Goal: Information Seeking & Learning: Find specific fact

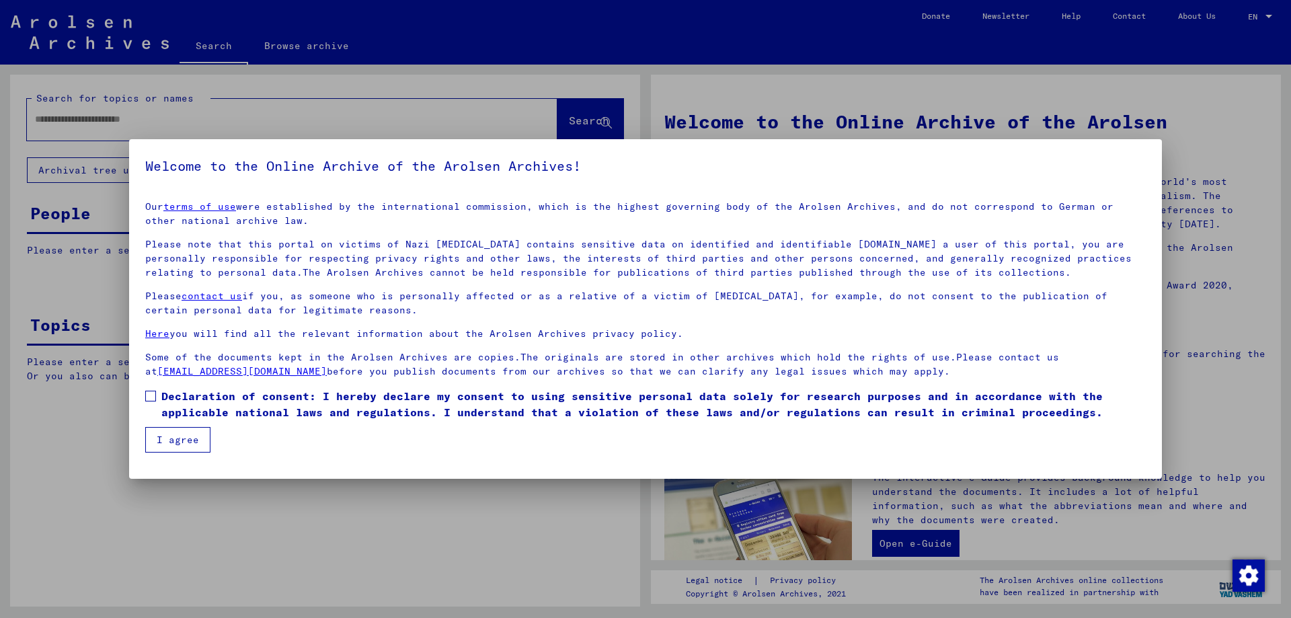
drag, startPoint x: 607, startPoint y: 398, endPoint x: 140, endPoint y: 378, distance: 467.1
click at [603, 398] on span "Declaration of consent: I hereby declare my consent to using sensitive personal…" at bounding box center [653, 404] width 984 height 32
click at [151, 403] on label "Declaration of consent: I hereby declare my consent to using sensitive personal…" at bounding box center [645, 404] width 1001 height 32
click at [159, 450] on button "I agree" at bounding box center [177, 440] width 65 height 26
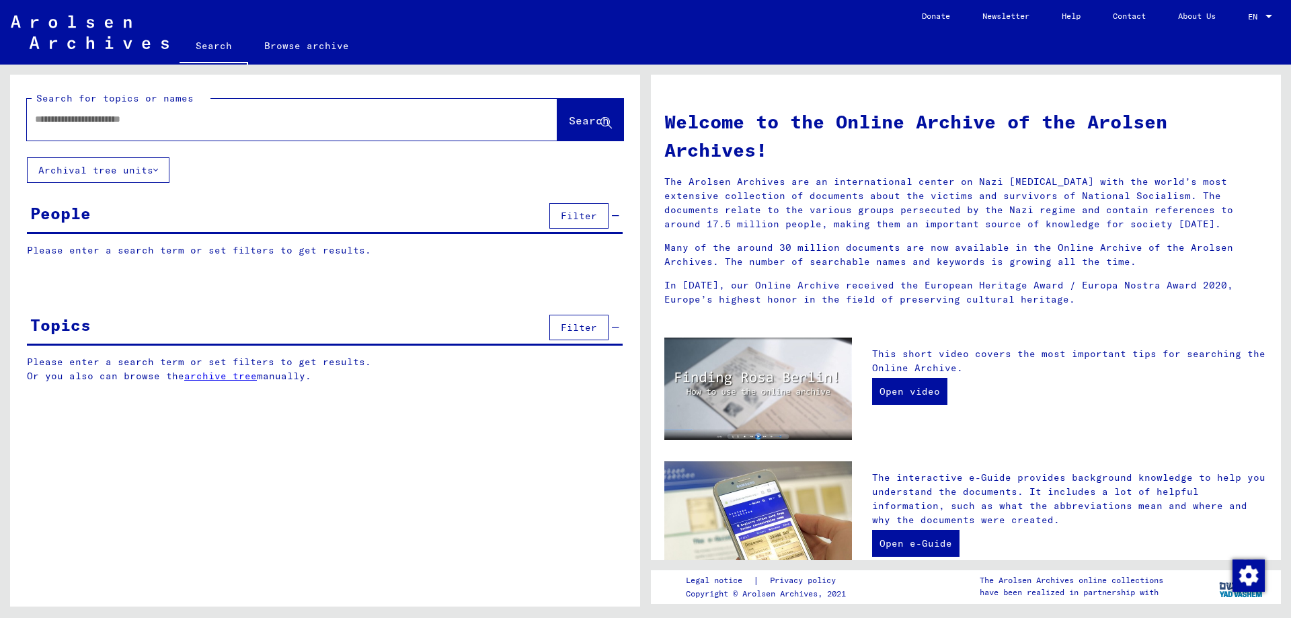
click at [270, 130] on div at bounding box center [272, 119] width 490 height 30
click at [270, 120] on input "text" at bounding box center [276, 119] width 482 height 14
click at [594, 112] on button "Search" at bounding box center [590, 120] width 66 height 42
click at [557, 126] on button "Search" at bounding box center [590, 120] width 66 height 42
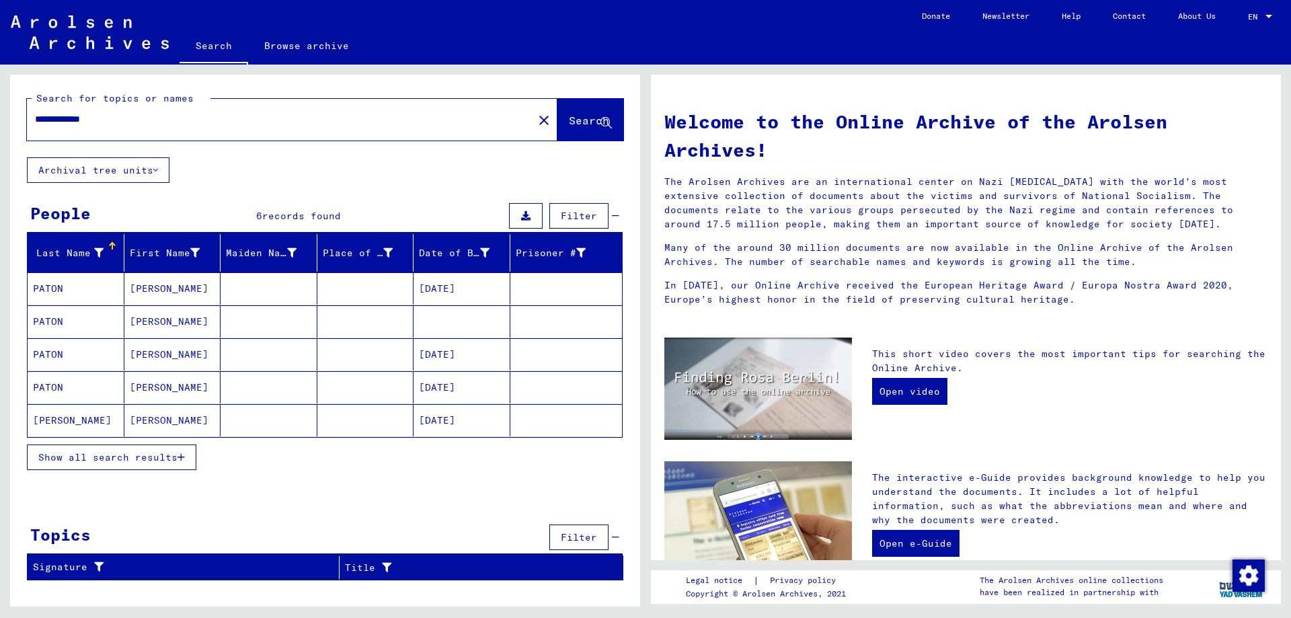
click at [275, 279] on mat-cell at bounding box center [269, 288] width 97 height 32
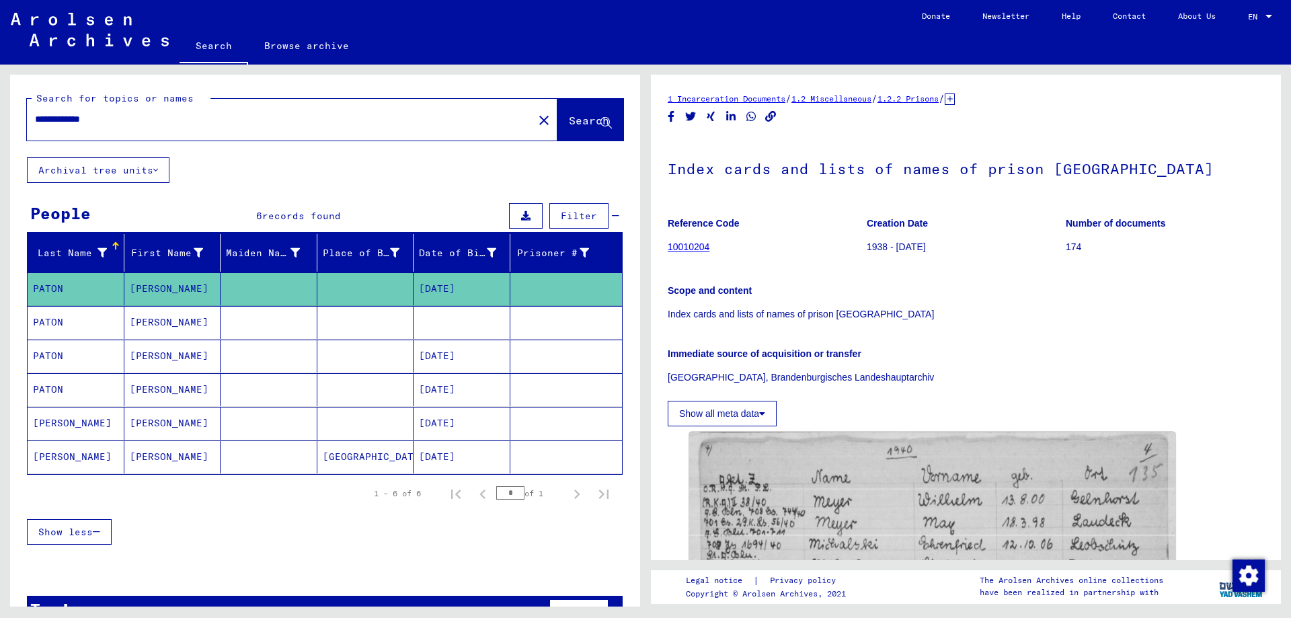
click at [241, 334] on mat-cell at bounding box center [269, 322] width 97 height 33
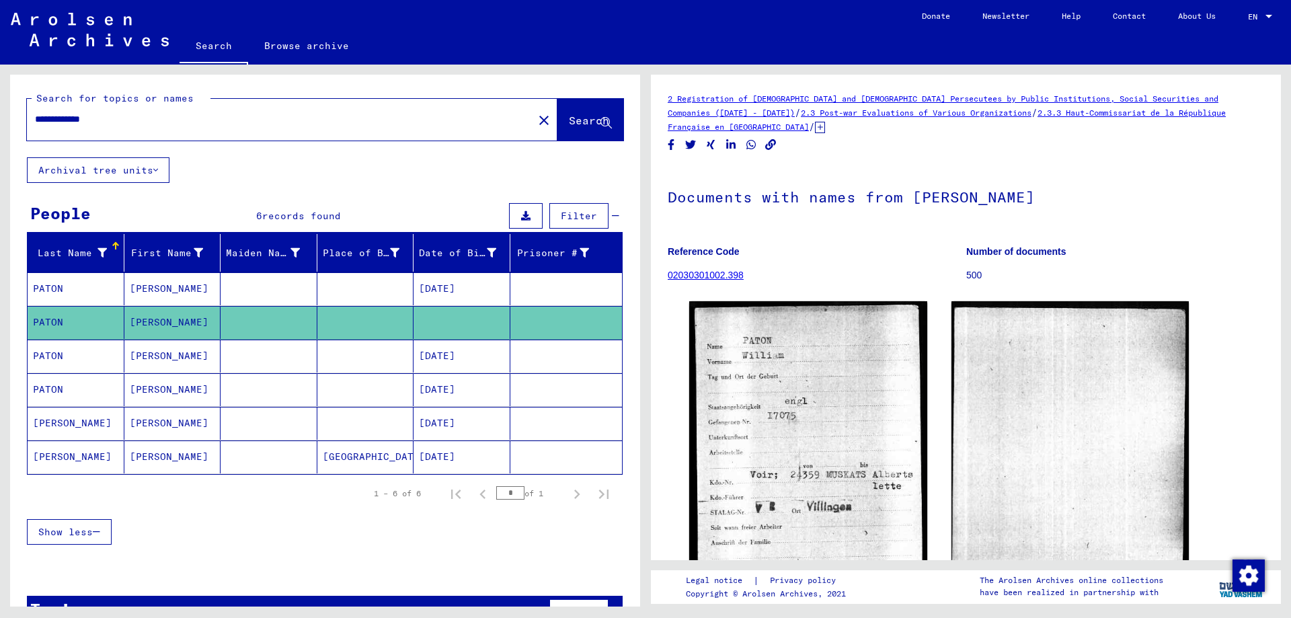
click at [237, 356] on mat-cell at bounding box center [269, 356] width 97 height 33
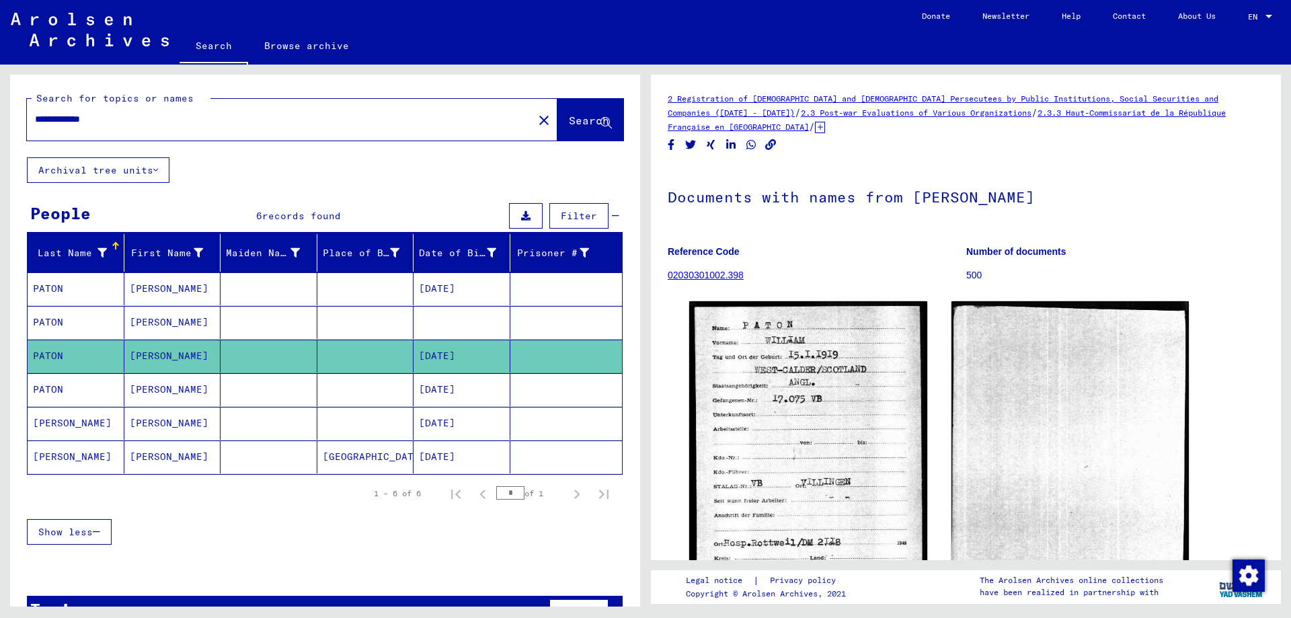
click at [235, 401] on mat-cell at bounding box center [269, 389] width 97 height 33
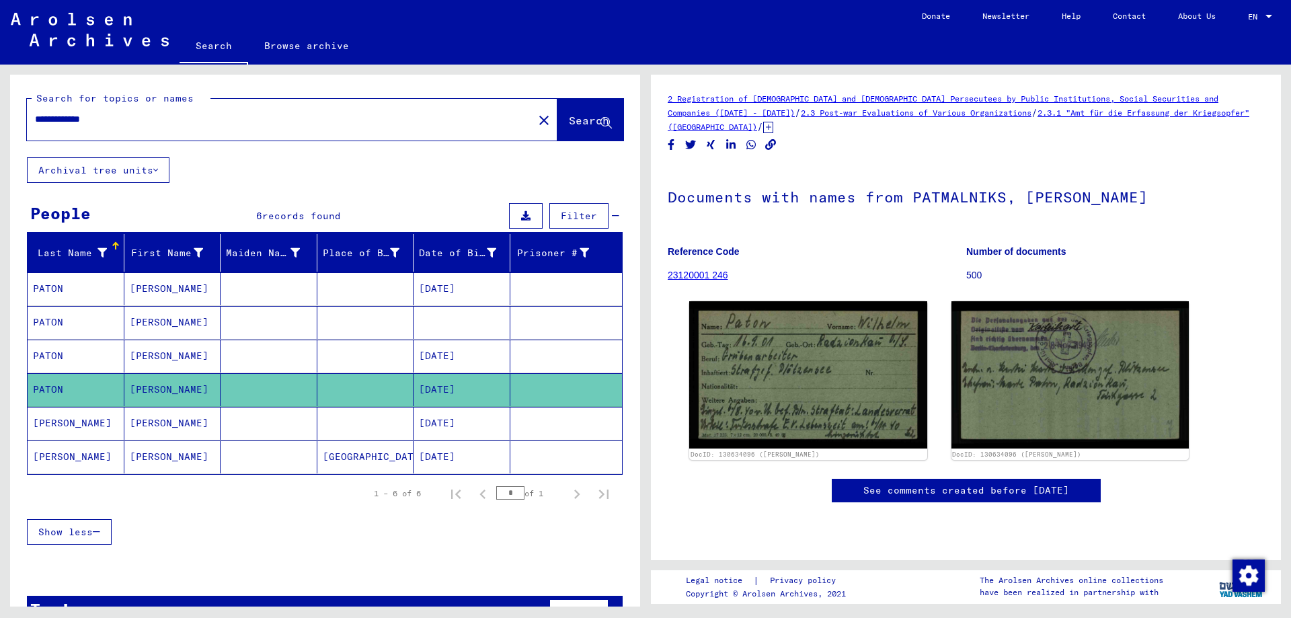
click at [457, 423] on mat-cell "[DATE]" at bounding box center [462, 423] width 97 height 33
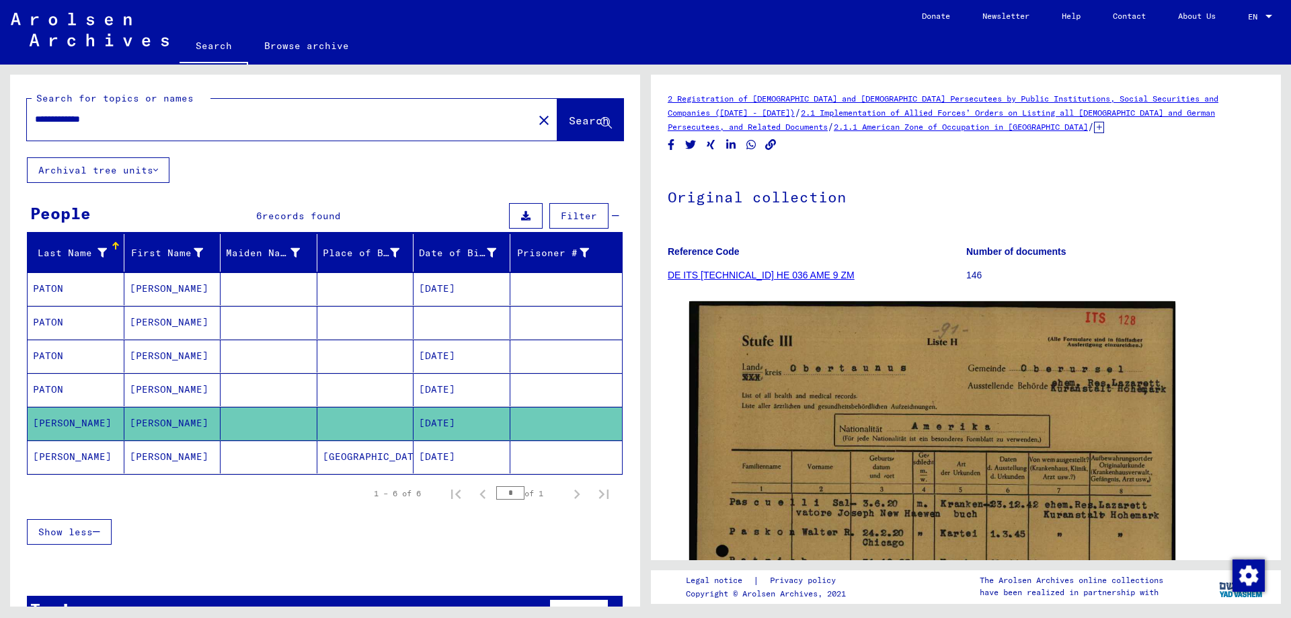
drag, startPoint x: 483, startPoint y: 467, endPoint x: 476, endPoint y: 463, distance: 7.5
click at [482, 467] on mat-cell "[DATE]" at bounding box center [462, 456] width 97 height 33
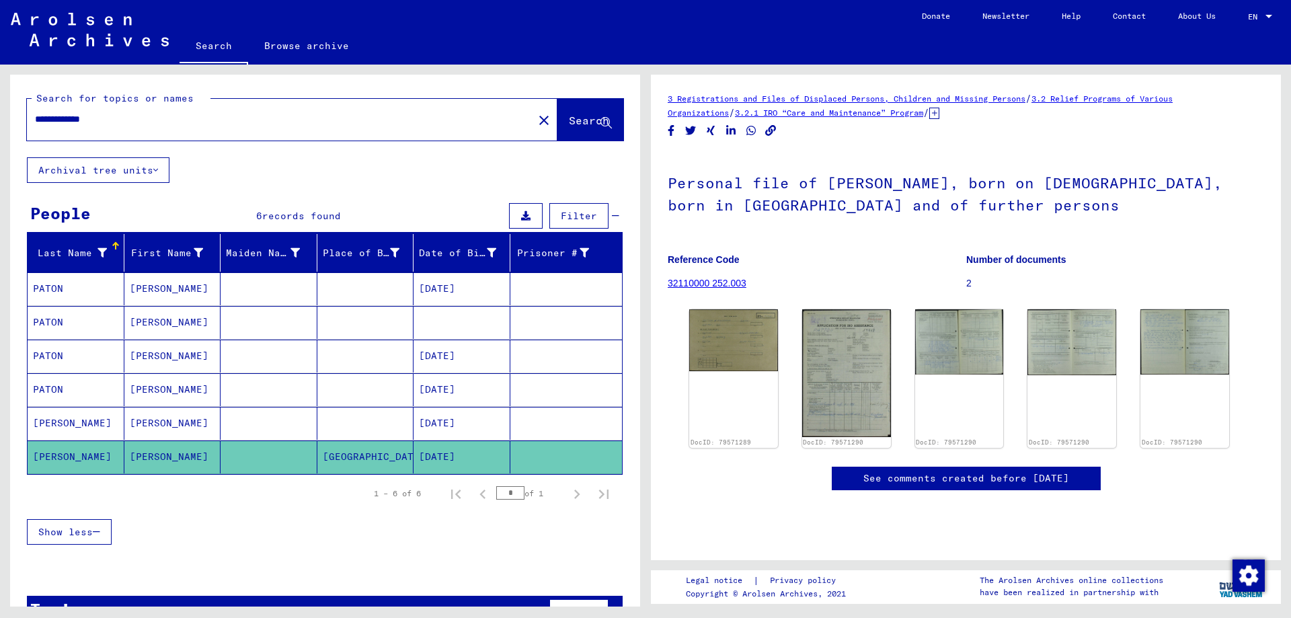
drag, startPoint x: 98, startPoint y: 124, endPoint x: 108, endPoint y: 130, distance: 11.8
click at [100, 124] on input "**********" at bounding box center [280, 119] width 490 height 14
type input "**********"
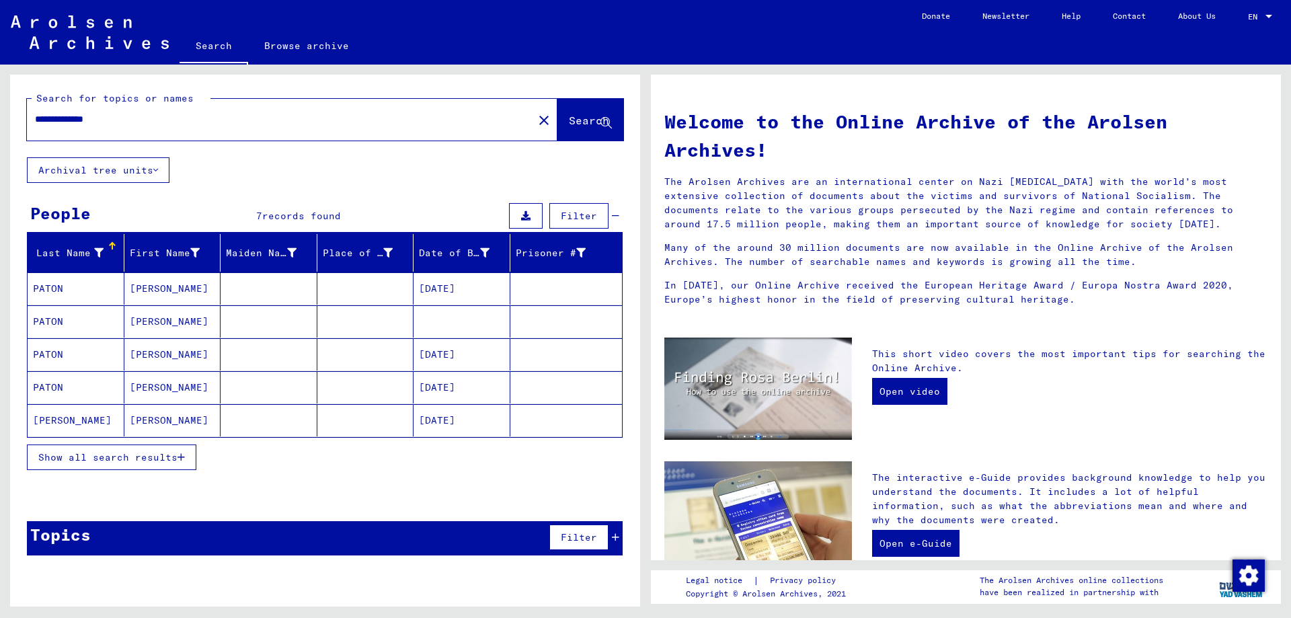
click at [362, 270] on mat-header-cell "Place of Birth" at bounding box center [365, 253] width 97 height 38
click at [371, 284] on mat-cell "[GEOGRAPHIC_DATA]" at bounding box center [365, 288] width 97 height 32
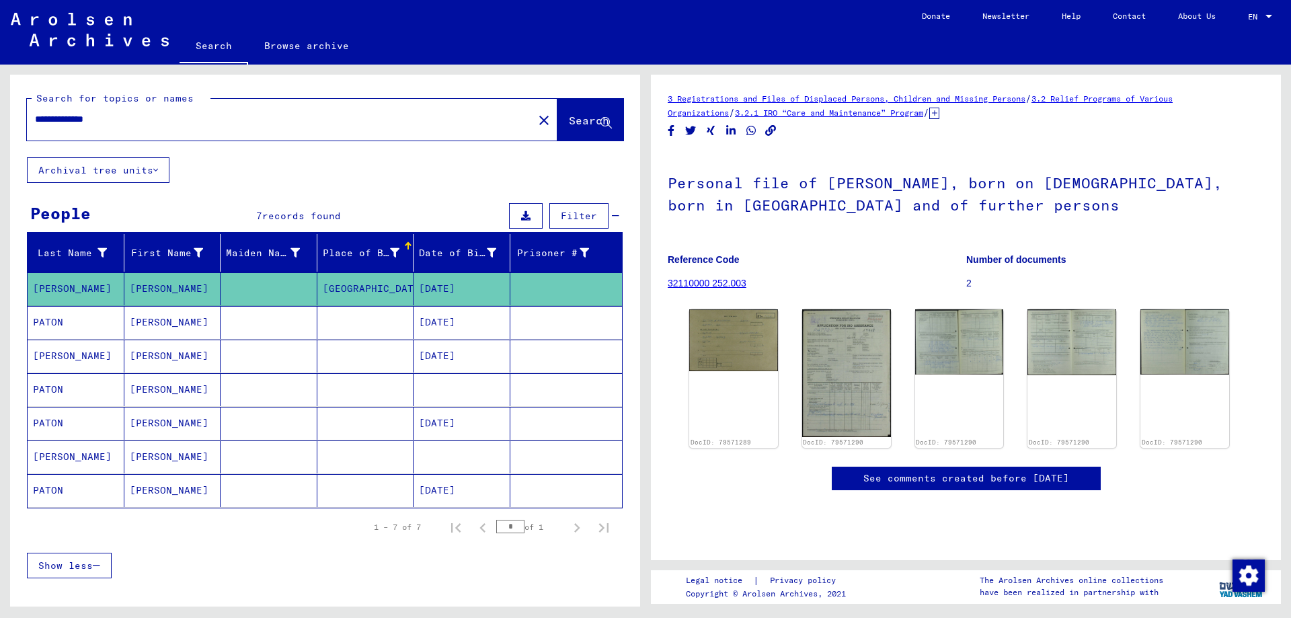
click at [385, 340] on mat-cell at bounding box center [365, 356] width 97 height 33
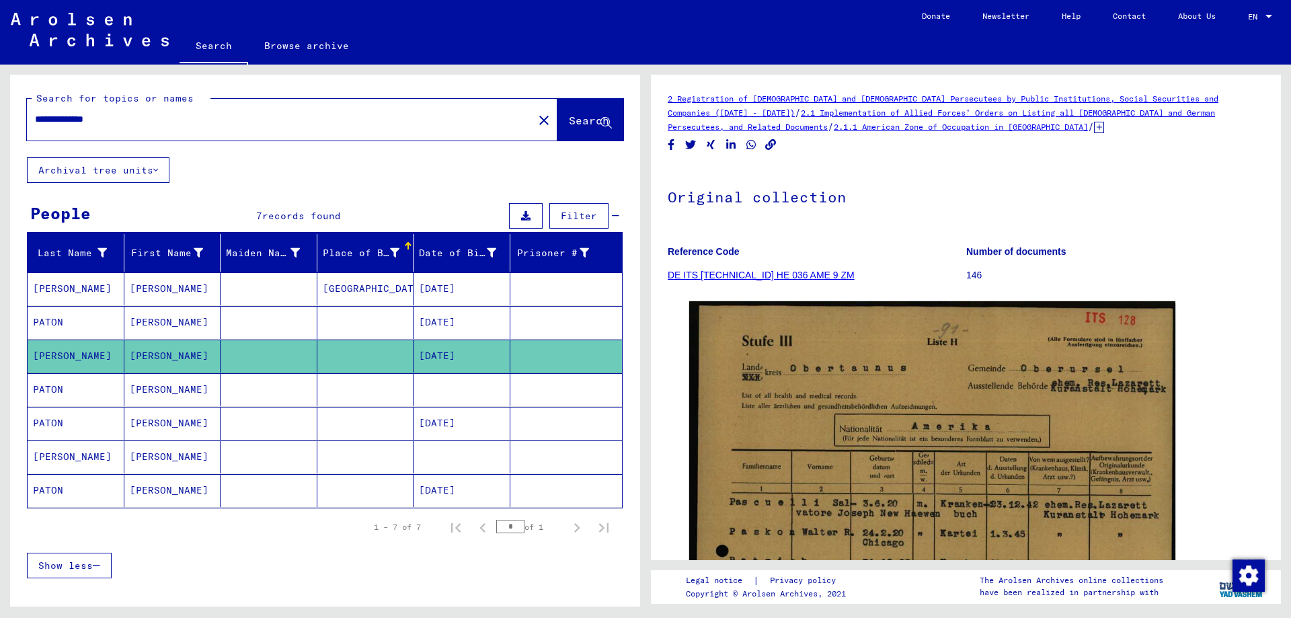
click at [386, 324] on mat-cell at bounding box center [365, 322] width 97 height 33
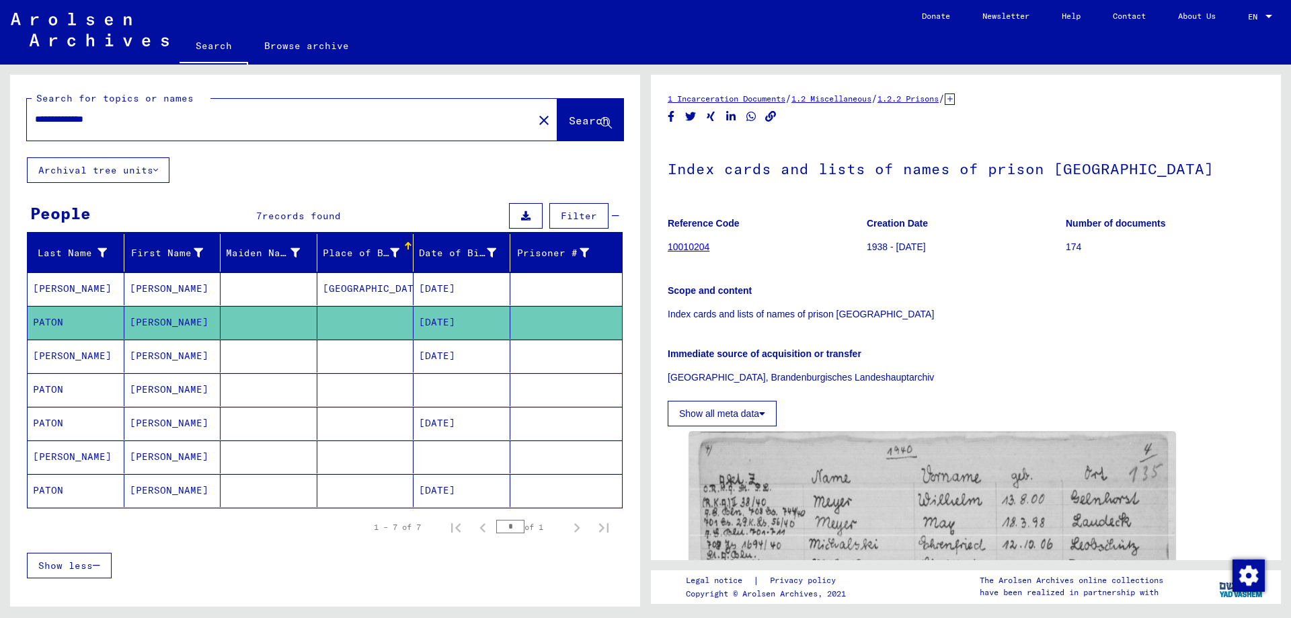
click at [393, 392] on mat-cell at bounding box center [365, 389] width 97 height 33
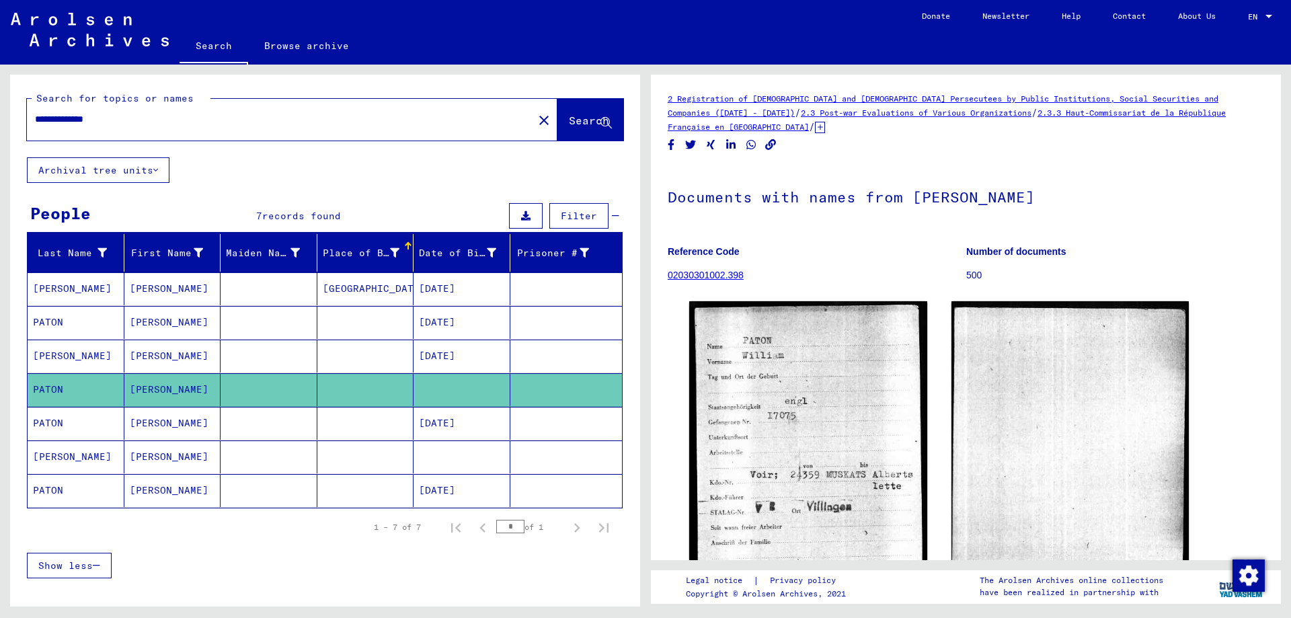
click at [393, 426] on mat-cell at bounding box center [365, 423] width 97 height 33
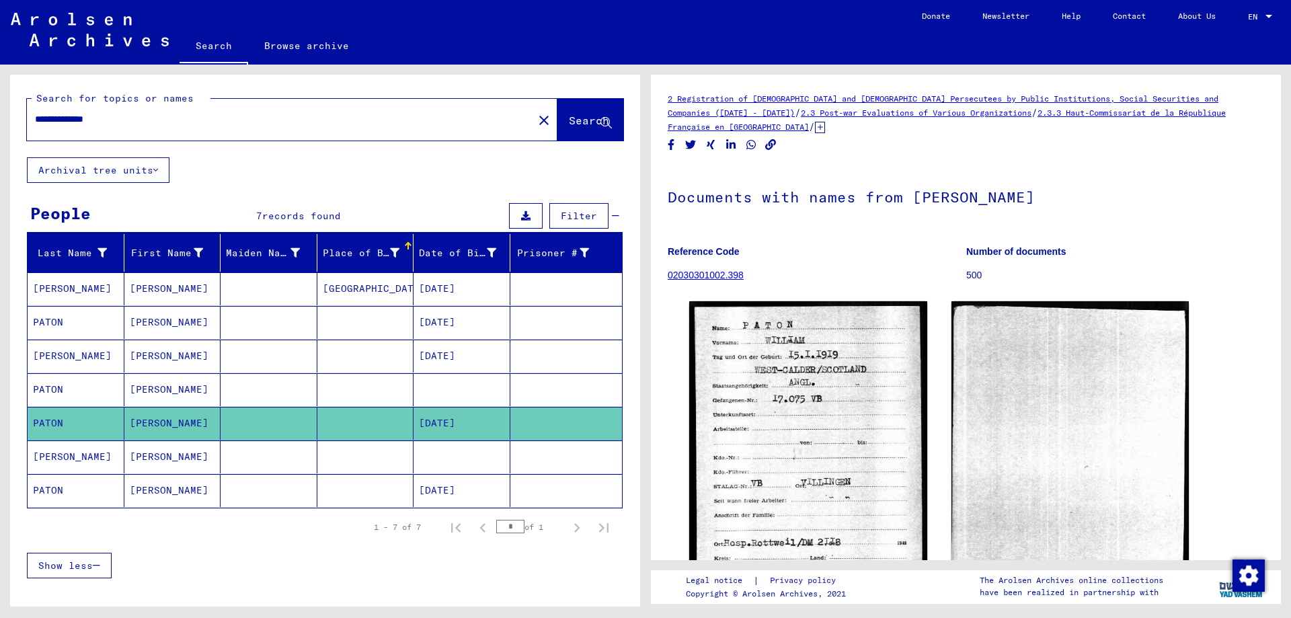
click at [382, 496] on mat-cell at bounding box center [365, 490] width 97 height 33
